Goal: Transaction & Acquisition: Book appointment/travel/reservation

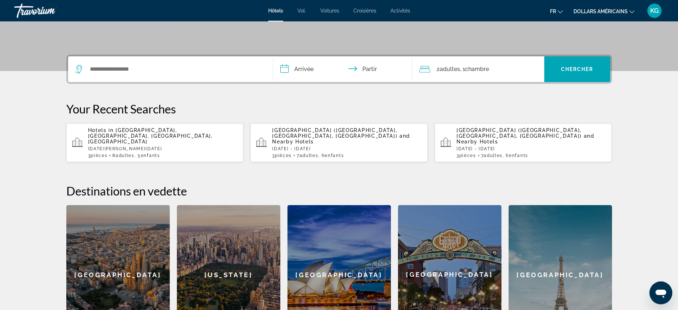
scroll to position [277, 0]
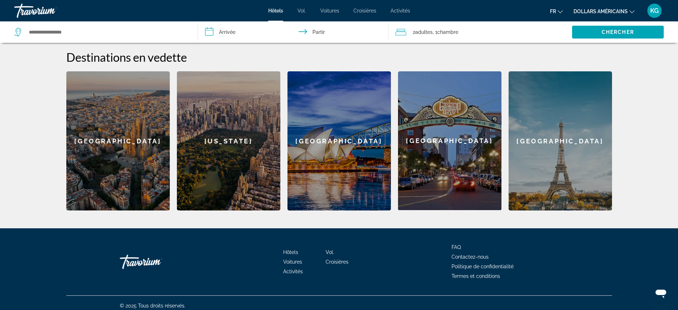
click at [666, 295] on icon "Ouvrir la fenêtre de messagerie" at bounding box center [660, 292] width 13 height 13
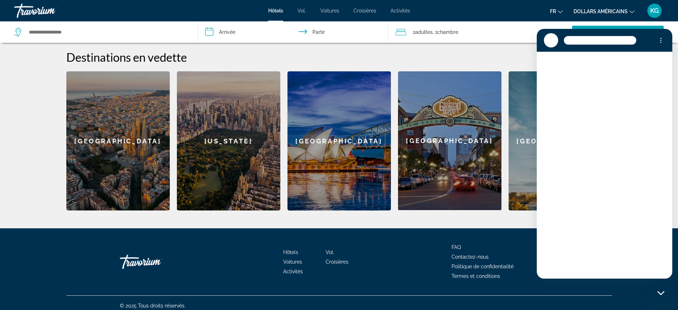
scroll to position [0, 0]
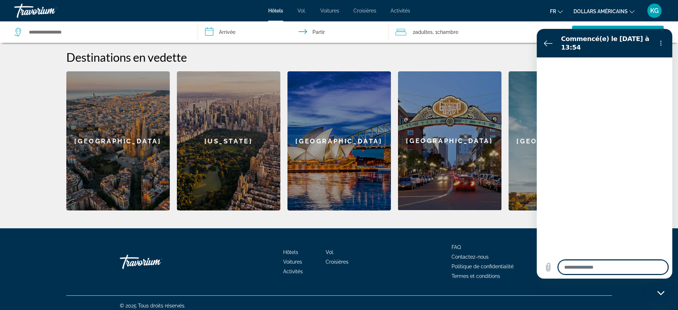
click at [413, 246] on div "Hôtels Vol. Voitures Croisières Activités FAQ Contactez-nous Politique de confi…" at bounding box center [339, 261] width 546 height 67
type textarea "*"
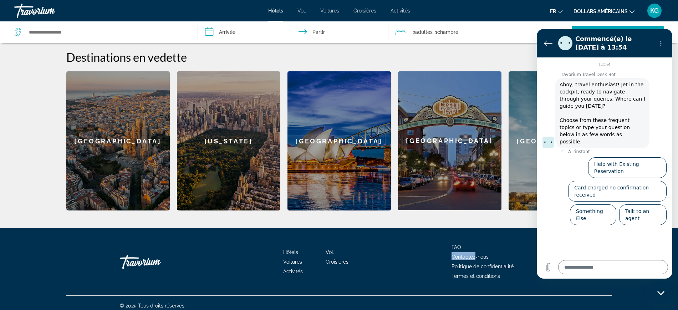
click at [485, 36] on div "2 adultes Adulte , 1 Chambre pièces" at bounding box center [483, 32] width 176 height 10
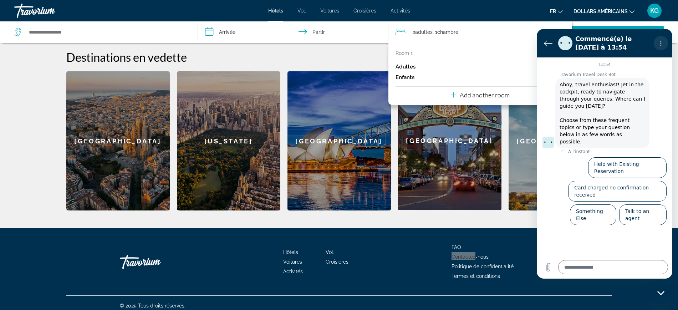
click at [661, 42] on icon "Menu d’options" at bounding box center [661, 43] width 6 height 6
click at [657, 8] on font "KG" at bounding box center [654, 10] width 9 height 7
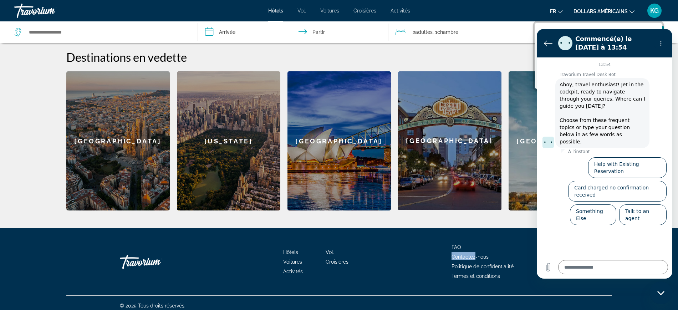
click at [655, 10] on font "KG" at bounding box center [654, 10] width 9 height 7
click at [623, 9] on font "dollars américains" at bounding box center [600, 12] width 54 height 6
drag, startPoint x: 477, startPoint y: 36, endPoint x: 473, endPoint y: 42, distance: 6.9
click at [475, 39] on div "2 adultes Adulte , 1 Chambre pièces" at bounding box center [483, 31] width 176 height 21
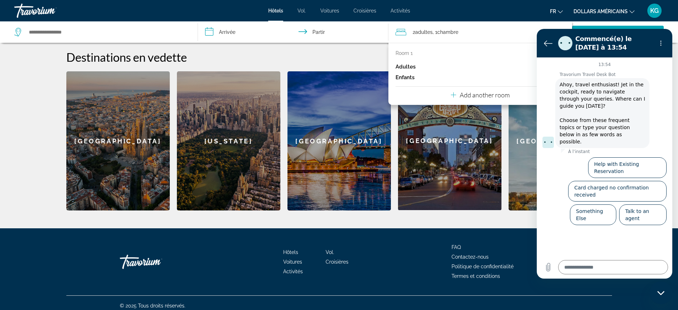
drag, startPoint x: 317, startPoint y: 36, endPoint x: 301, endPoint y: 44, distance: 18.3
click at [315, 37] on input "**********" at bounding box center [295, 33] width 194 height 24
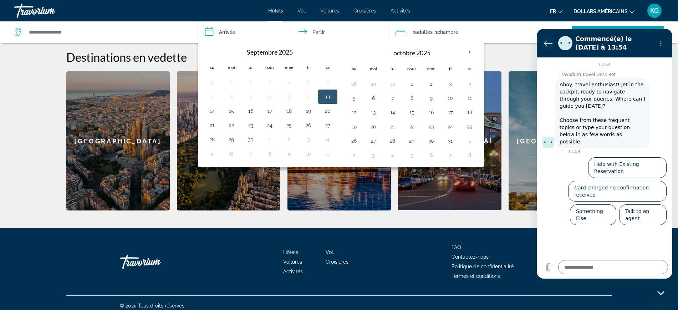
click at [545, 43] on icon "Retour à la liste des conversations" at bounding box center [548, 43] width 9 height 9
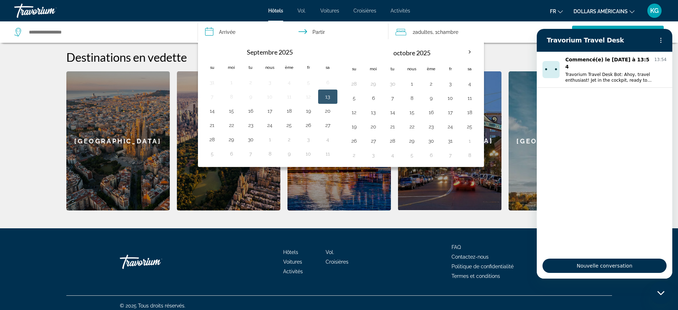
drag, startPoint x: 653, startPoint y: 10, endPoint x: 508, endPoint y: 10, distance: 144.8
click at [653, 10] on font "KG" at bounding box center [654, 10] width 9 height 7
